Goal: Use online tool/utility: Utilize a website feature to perform a specific function

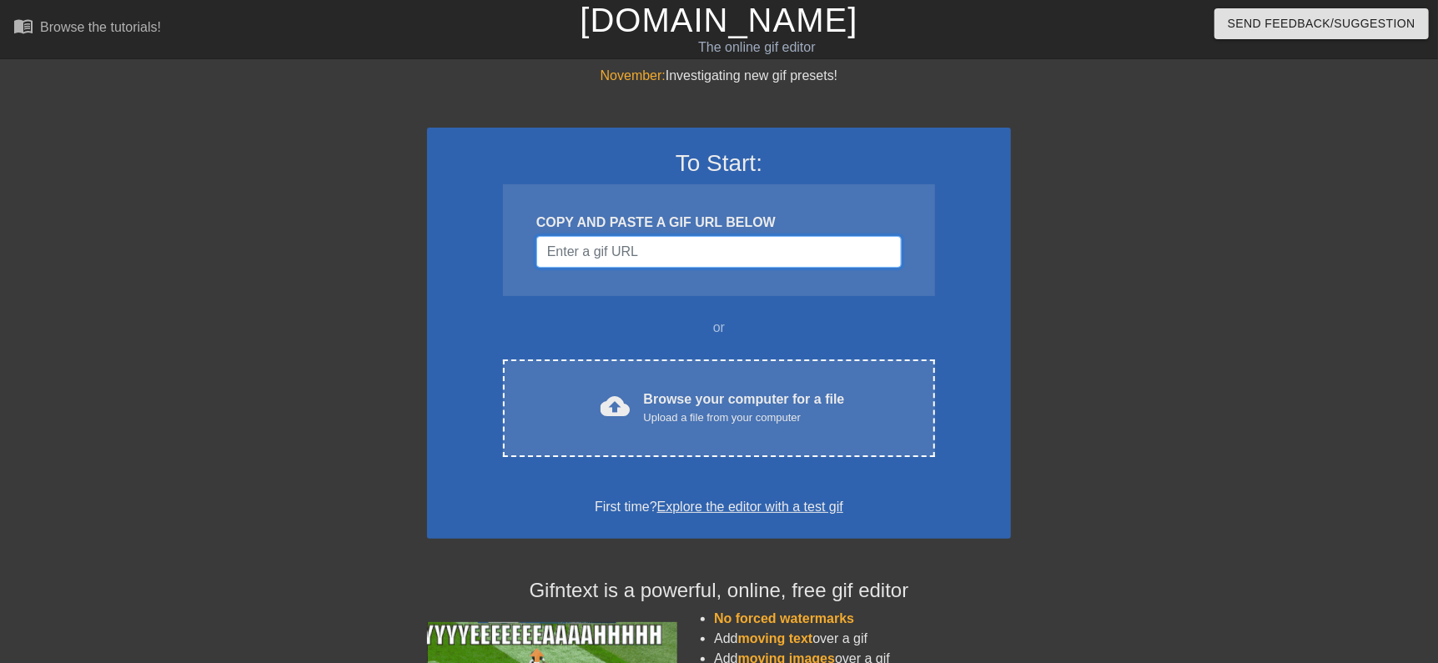
click at [672, 263] on input "Username" at bounding box center [718, 252] width 365 height 32
click at [710, 260] on input "Username" at bounding box center [718, 252] width 365 height 32
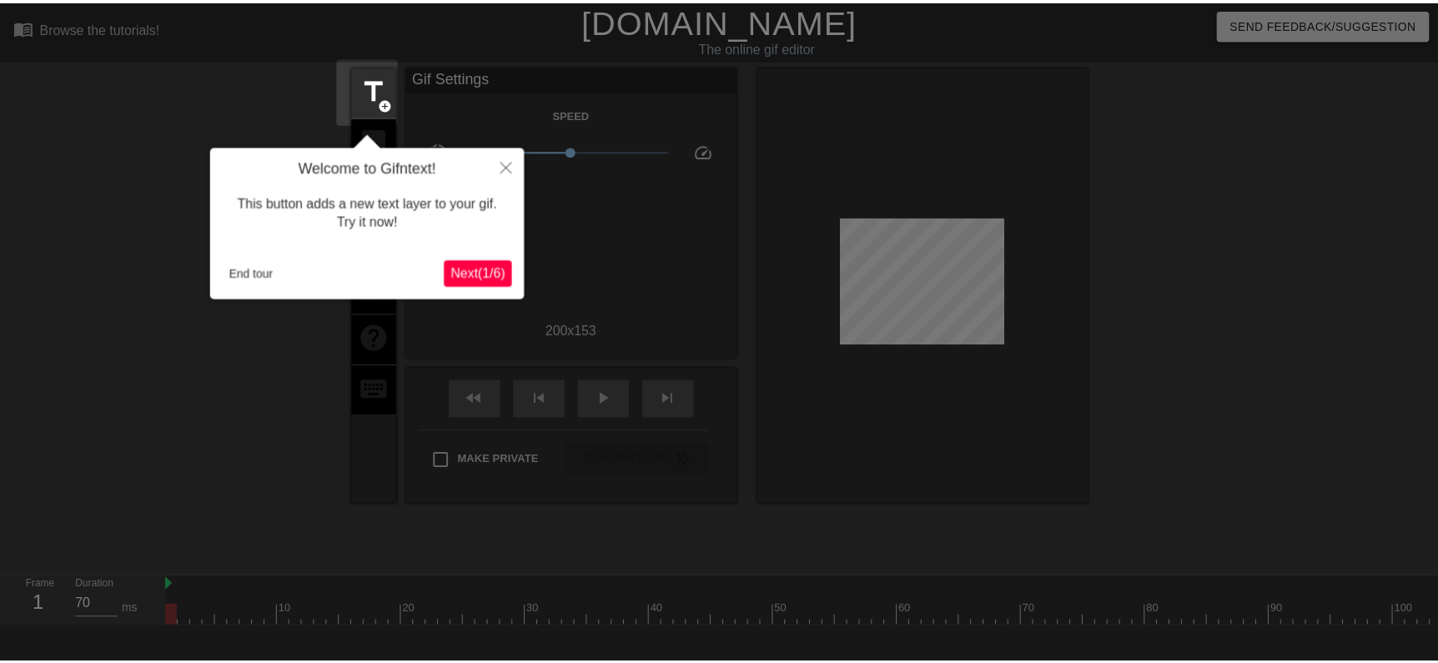
scroll to position [40, 0]
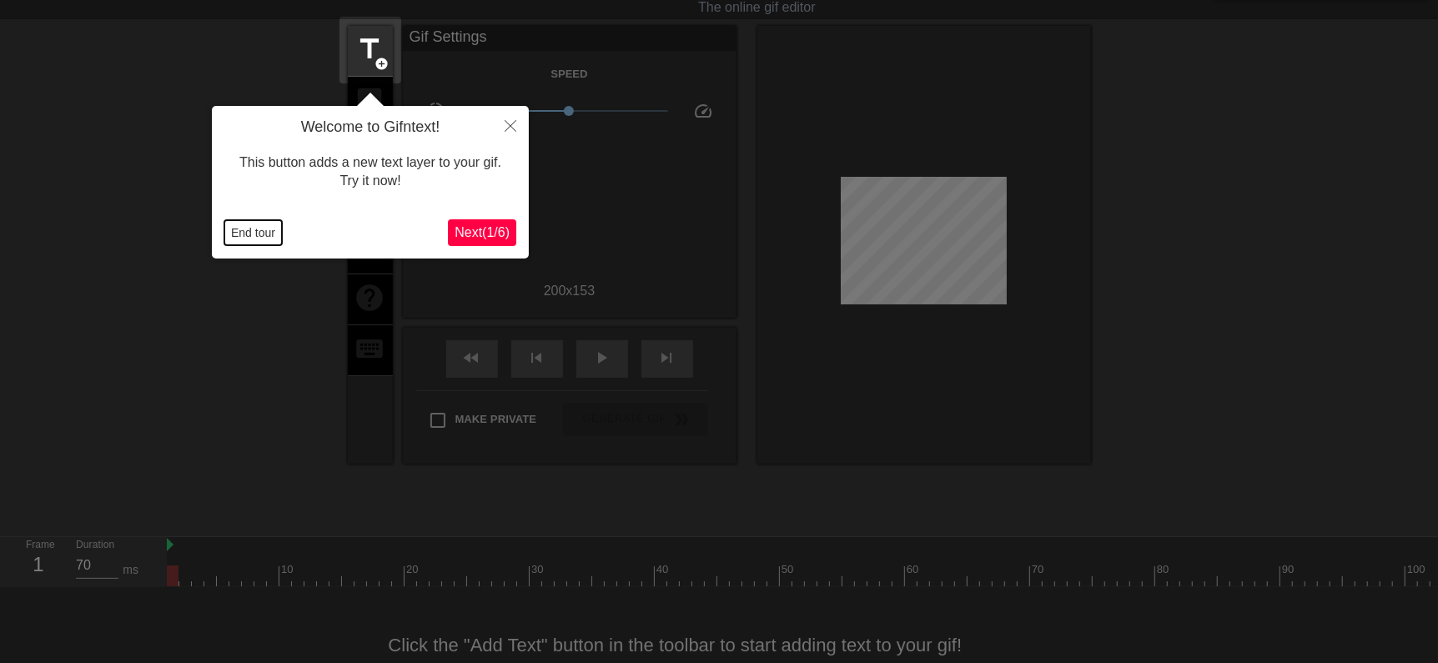
click at [278, 243] on button "End tour" at bounding box center [253, 232] width 58 height 25
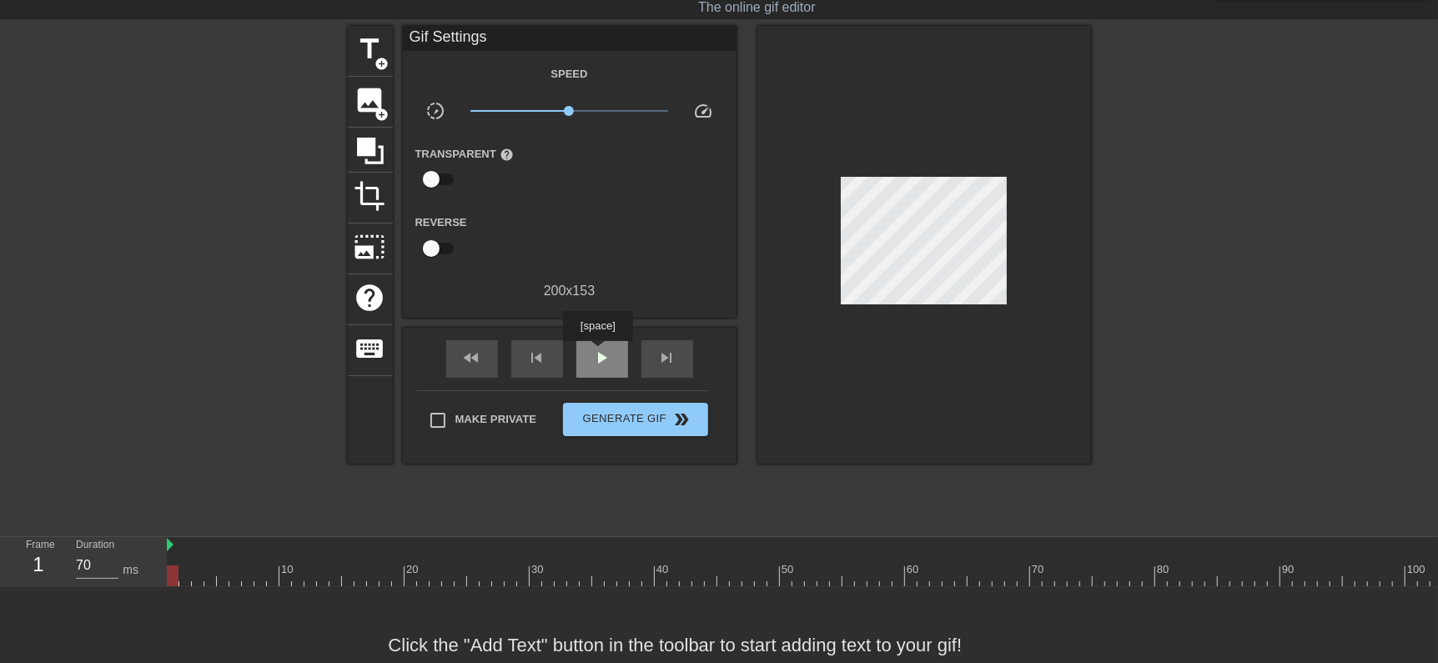
click at [601, 350] on span "play_arrow" at bounding box center [602, 358] width 20 height 20
click at [374, 51] on span "title" at bounding box center [370, 49] width 32 height 32
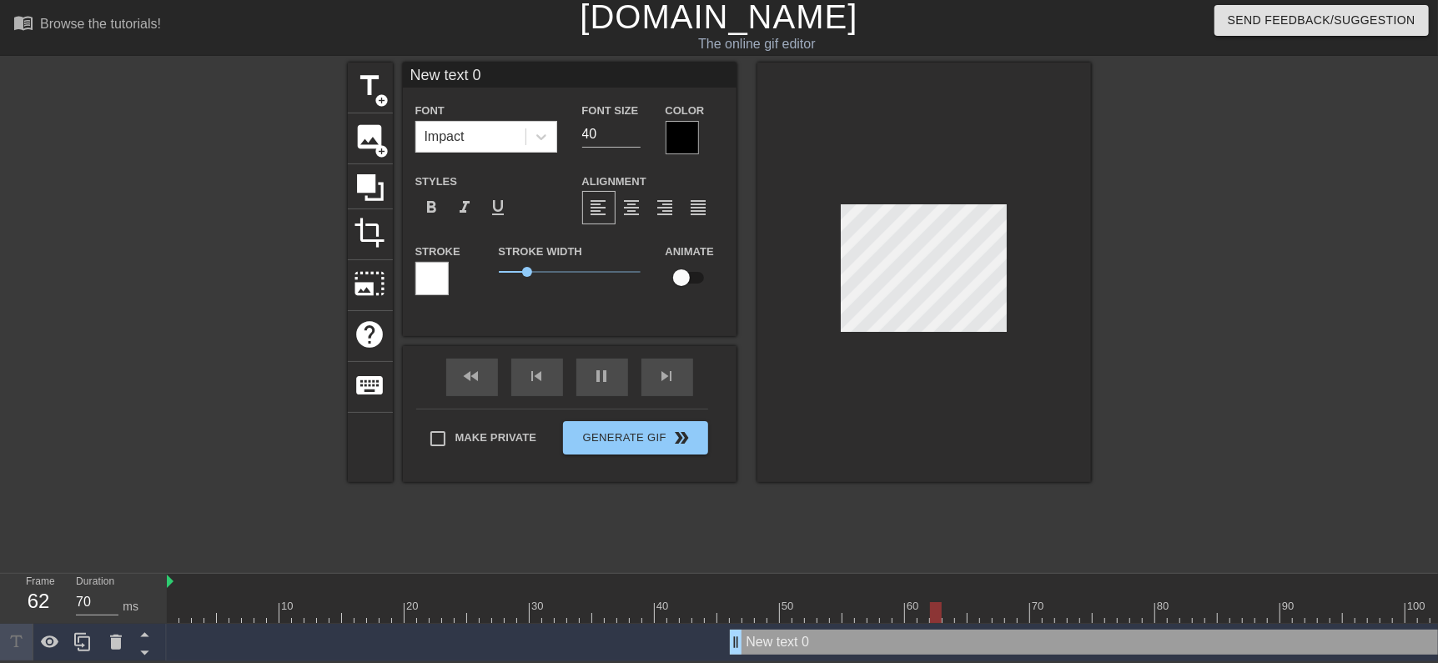
scroll to position [2, 2]
type input "60"
type input "T"
type textarea "T"
type input "60"
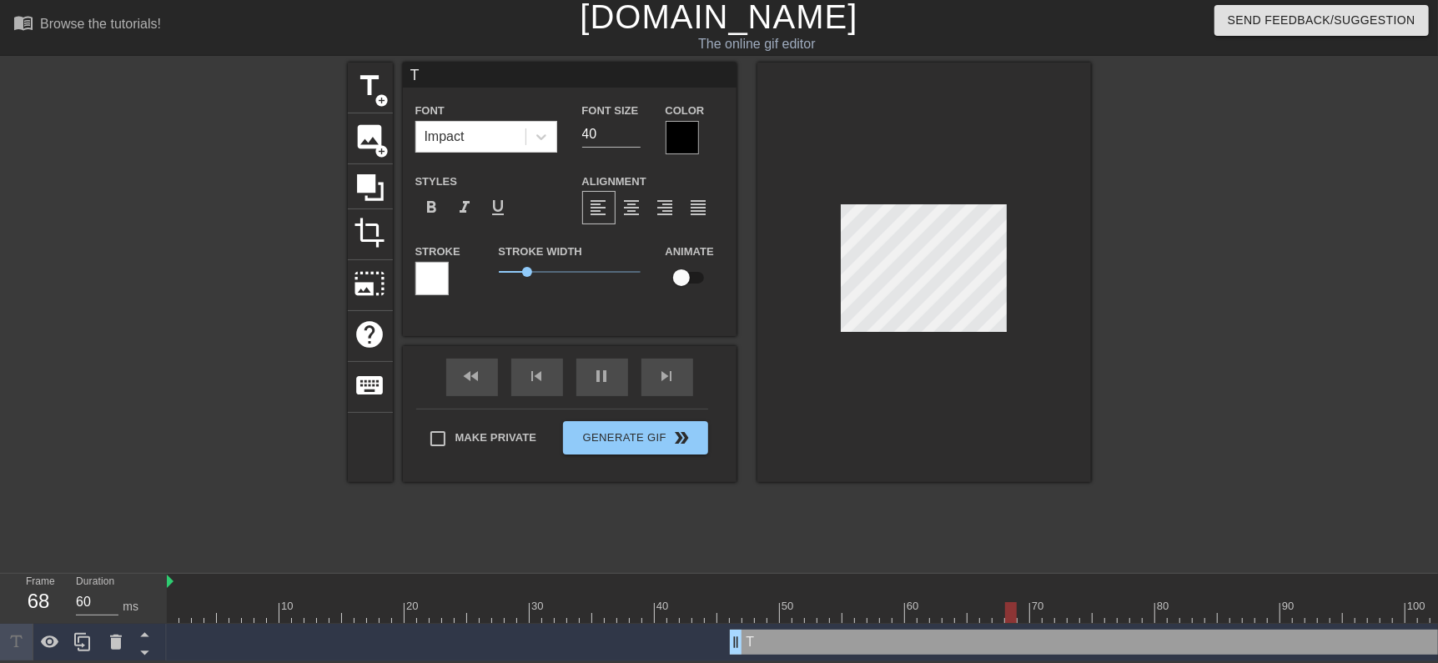
type input "TR"
type textarea "TR"
type input "70"
type input "TRA"
type textarea "TRA"
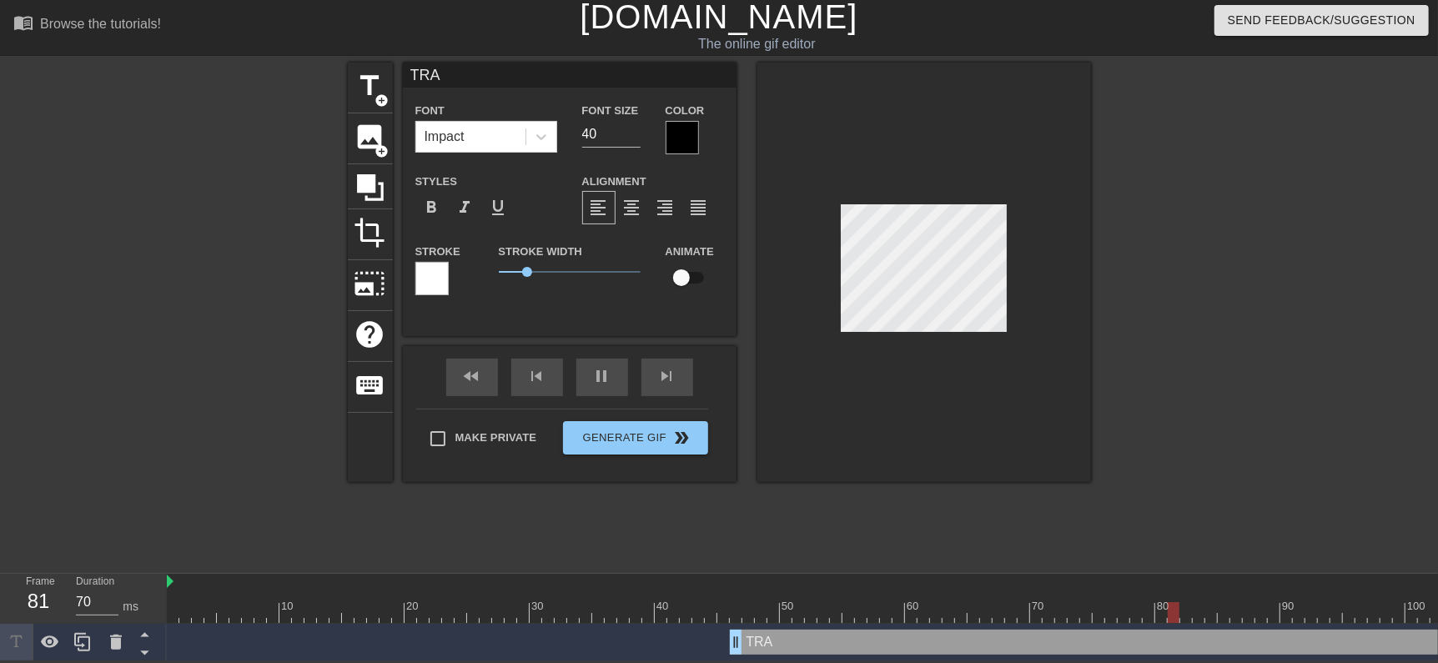
type input "60"
type input "TRAV"
type textarea "TRAV"
type input "70"
type input "TRAVI"
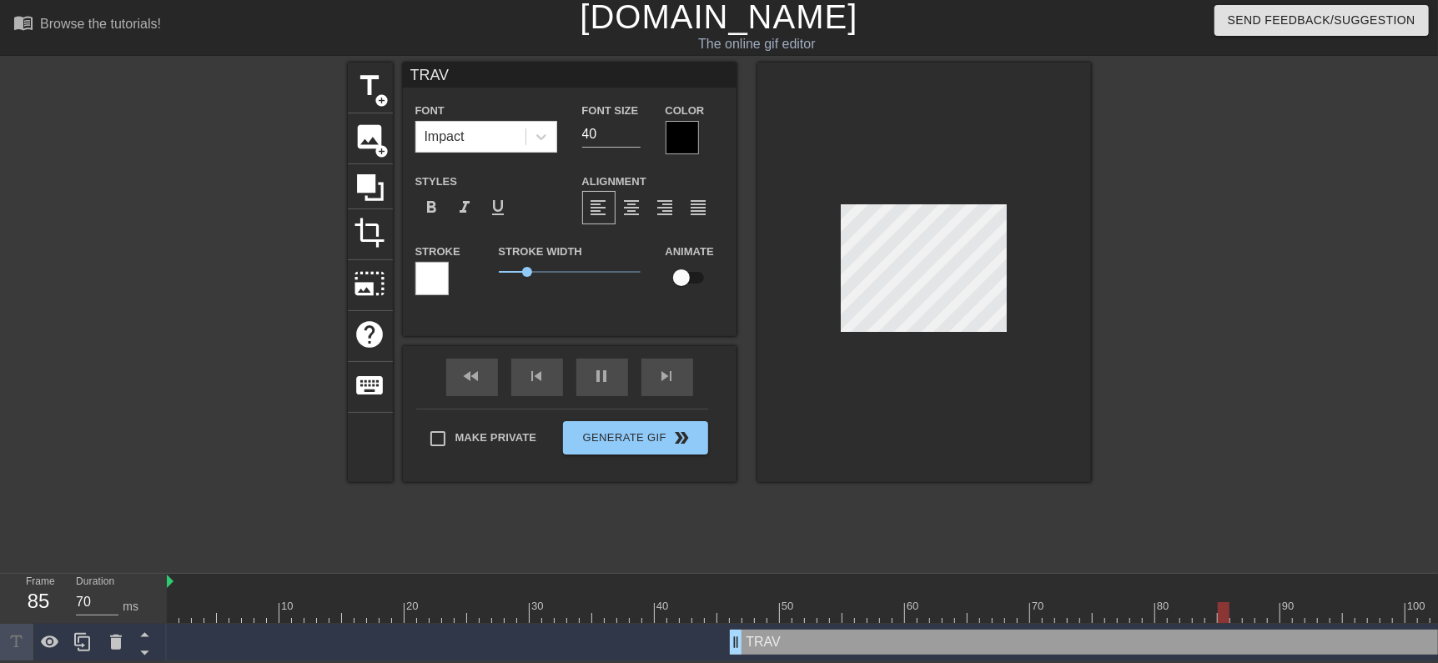
type textarea "TRAVI"
type input "70"
type input "[PERSON_NAME]"
type textarea "[PERSON_NAME]"
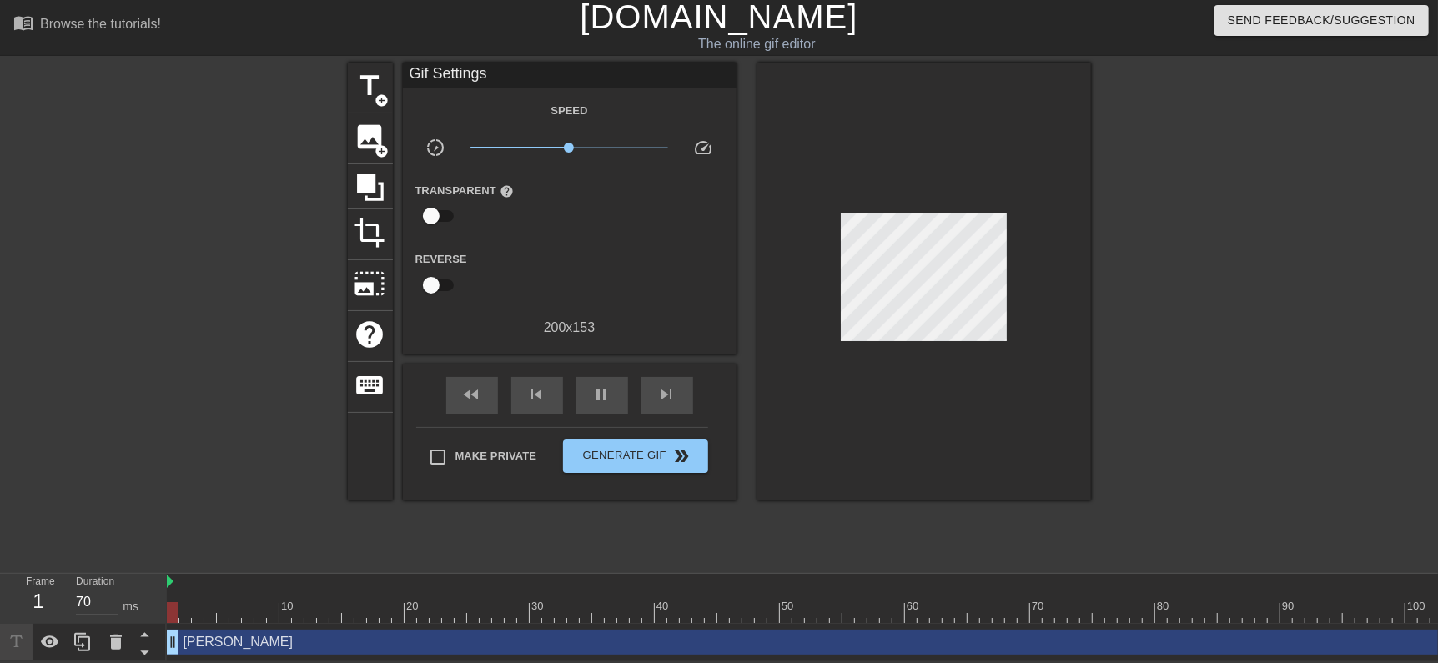
drag, startPoint x: 736, startPoint y: 627, endPoint x: 27, endPoint y: 637, distance: 709.9
click at [27, 637] on div "Frame 1 Duration 70 ms 10 20 30 40 50 60 70 80 90 100 110 [PERSON_NAME] drag_ha…" at bounding box center [719, 618] width 1438 height 88
drag, startPoint x: 568, startPoint y: 134, endPoint x: 530, endPoint y: 138, distance: 38.6
click at [530, 143] on span "x0.437" at bounding box center [534, 148] width 10 height 10
drag, startPoint x: 520, startPoint y: 131, endPoint x: 557, endPoint y: 145, distance: 39.3
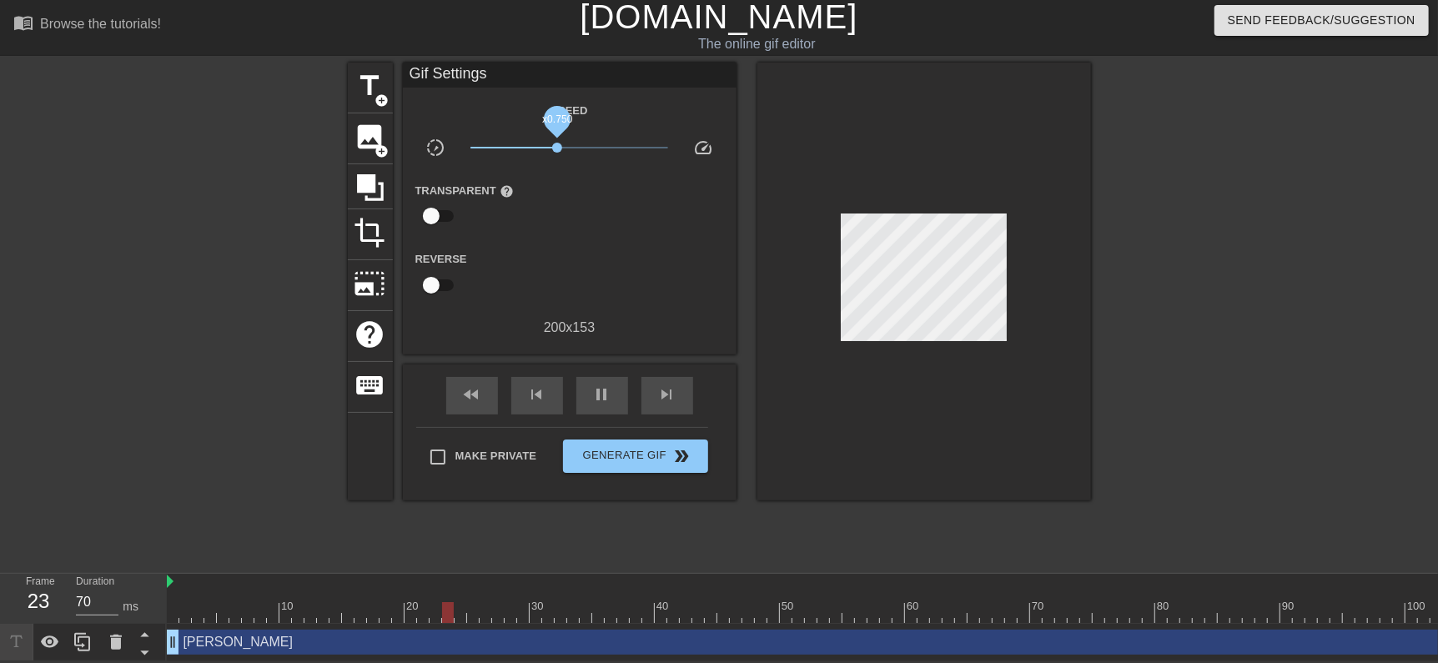
click at [557, 145] on span "x0.750" at bounding box center [569, 148] width 198 height 20
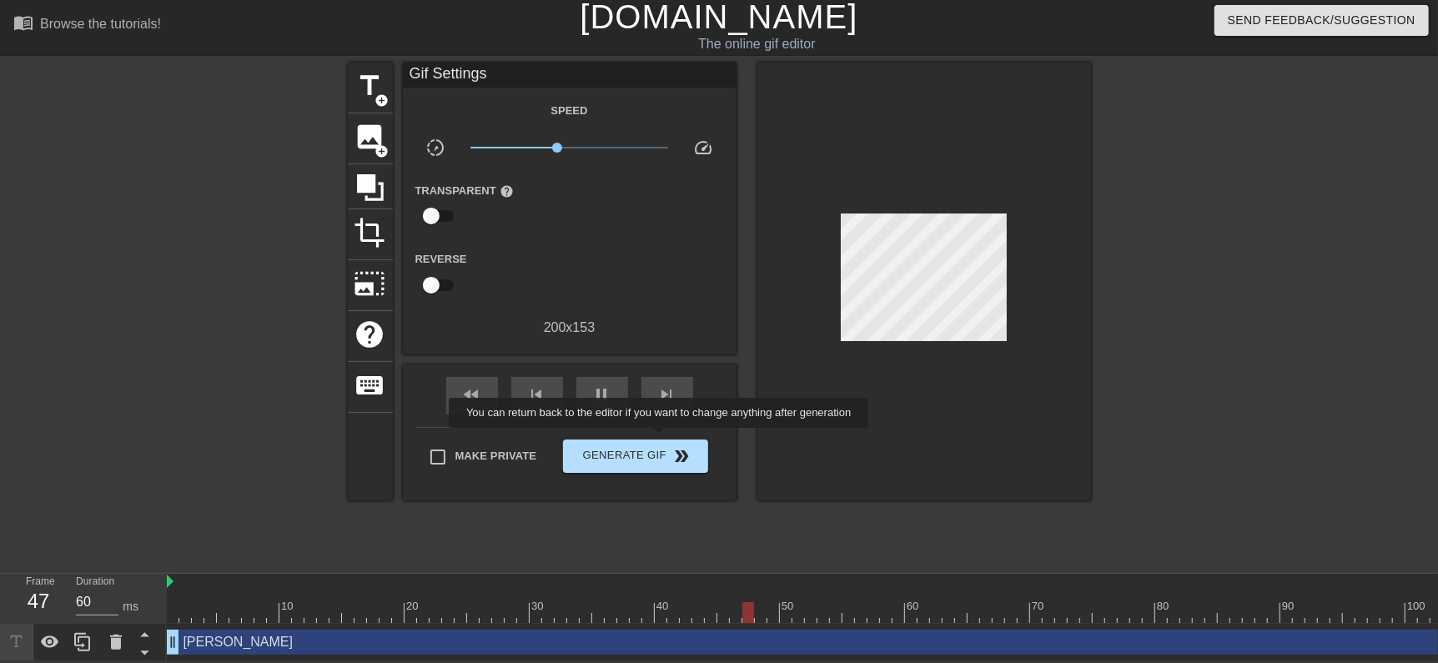
type input "70"
click at [661, 446] on span "Generate Gif double_arrow" at bounding box center [635, 456] width 131 height 20
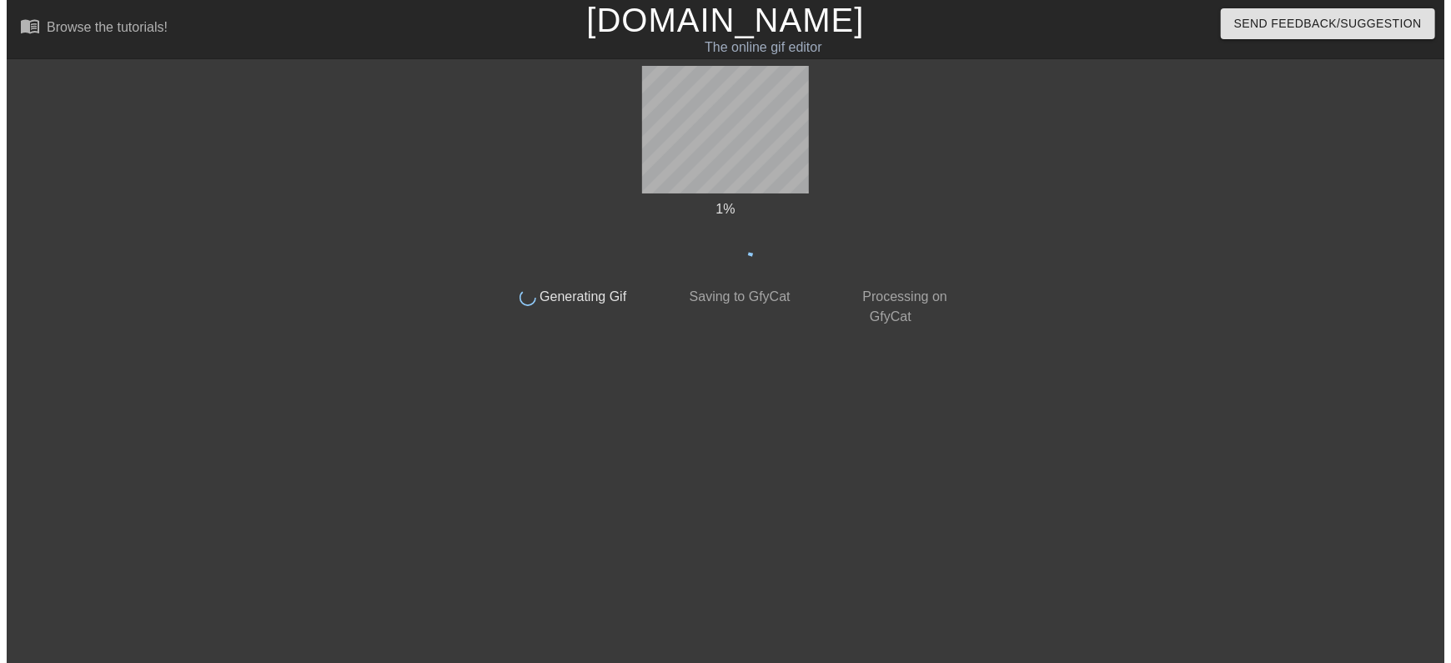
scroll to position [0, 0]
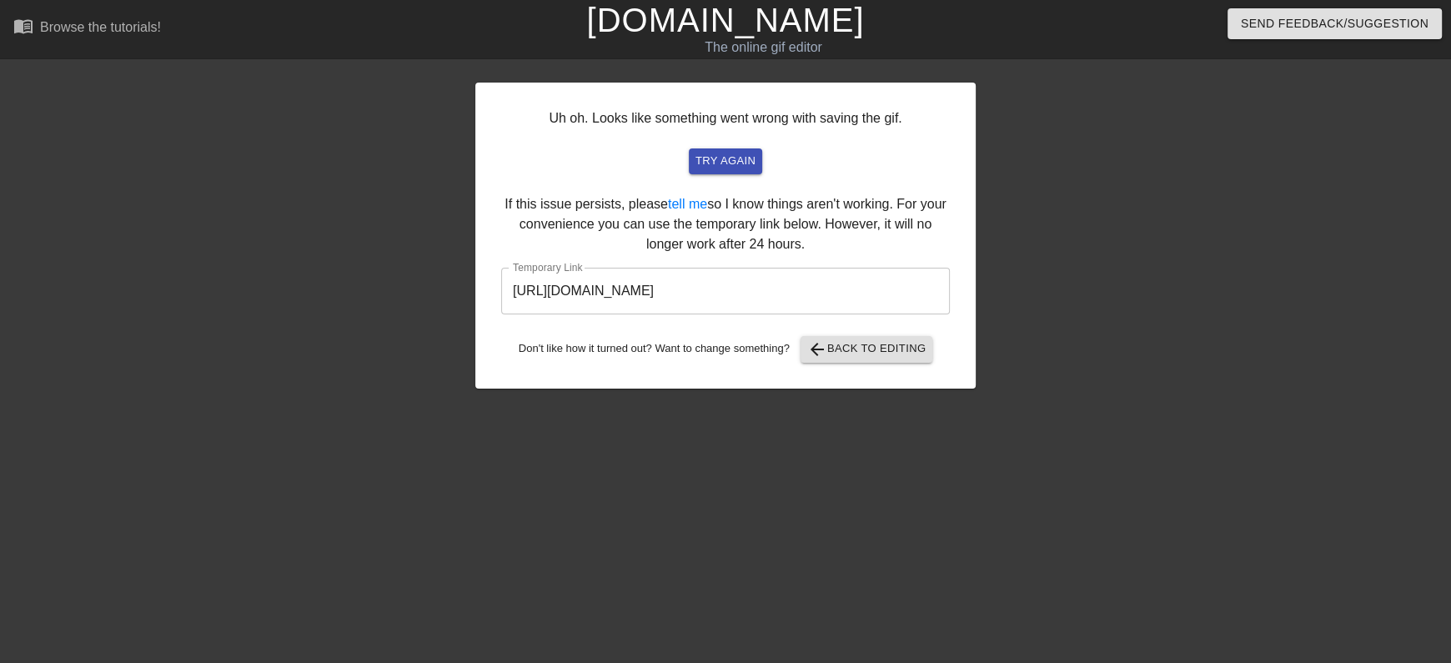
click at [871, 288] on input "[URL][DOMAIN_NAME]" at bounding box center [725, 291] width 449 height 47
